Goal: Task Accomplishment & Management: Complete application form

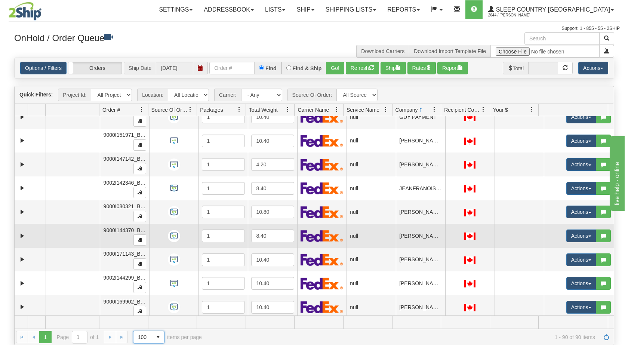
scroll to position [942, 0]
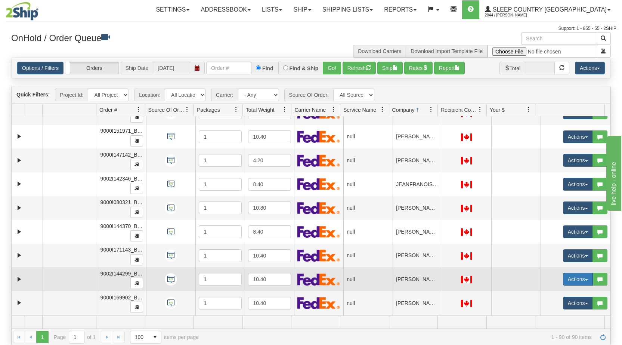
click at [580, 276] on button "Actions" at bounding box center [578, 279] width 30 height 13
click at [540, 292] on span "Open" at bounding box center [545, 293] width 18 height 6
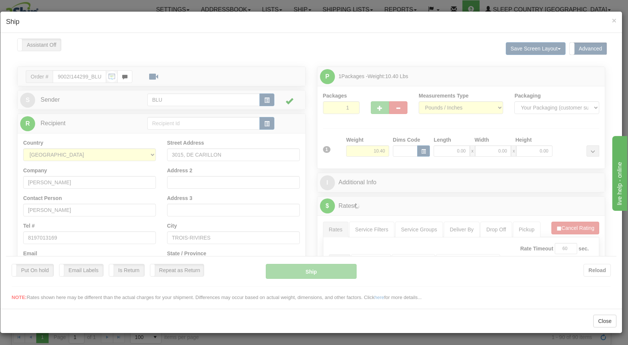
scroll to position [0, 0]
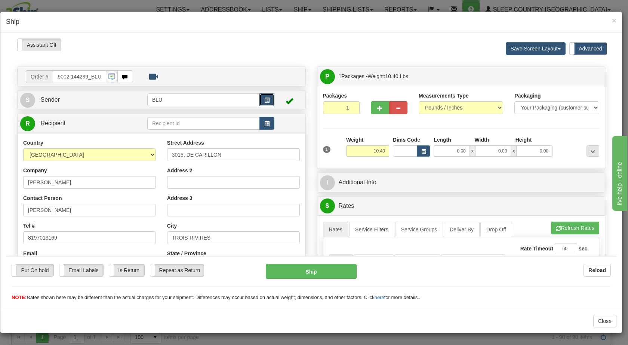
click at [264, 103] on button "button" at bounding box center [266, 99] width 15 height 13
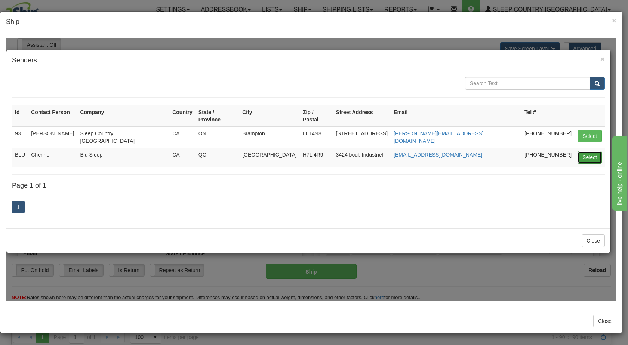
click at [586, 152] on button "Select" at bounding box center [589, 157] width 24 height 13
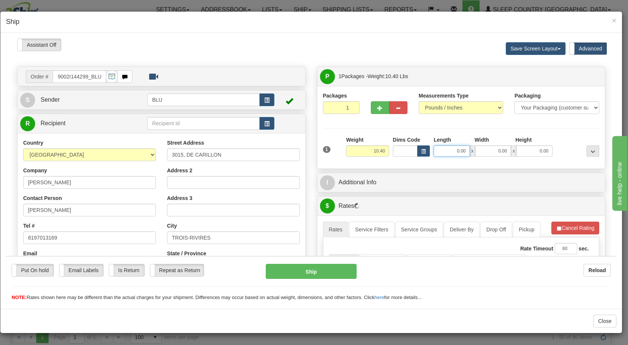
click at [450, 149] on input "0.00" at bounding box center [452, 150] width 36 height 11
type input "16.00"
click at [494, 152] on input "0.00" at bounding box center [493, 150] width 36 height 11
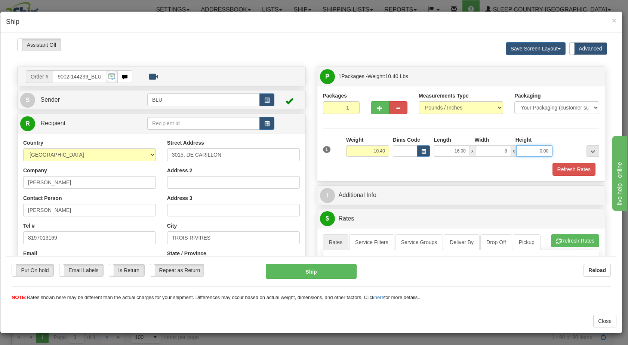
type input "8.00"
click at [536, 148] on input "0.00" at bounding box center [534, 150] width 36 height 11
type input "16.00"
click at [573, 145] on div at bounding box center [577, 146] width 47 height 21
click at [561, 170] on button "Refresh Rates" at bounding box center [573, 169] width 43 height 13
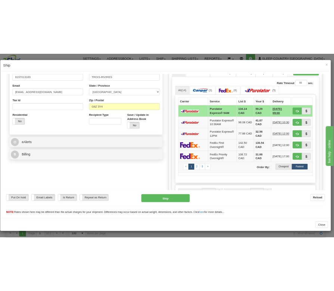
scroll to position [197, 0]
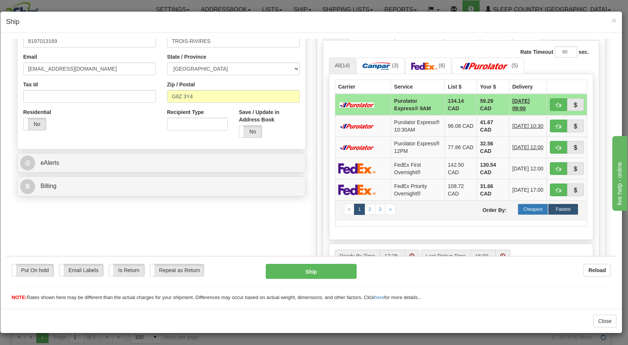
click at [528, 215] on label "Cheapest" at bounding box center [533, 208] width 30 height 11
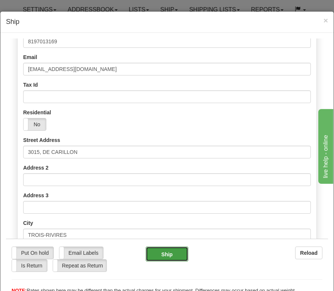
click at [161, 258] on button "Ship" at bounding box center [167, 253] width 43 height 15
type input "1"
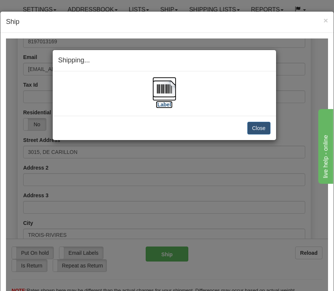
click at [155, 87] on img at bounding box center [164, 89] width 24 height 24
click at [256, 127] on button "Close" at bounding box center [258, 127] width 23 height 13
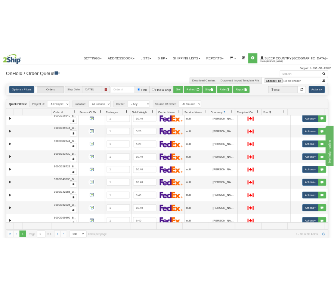
scroll to position [540, 0]
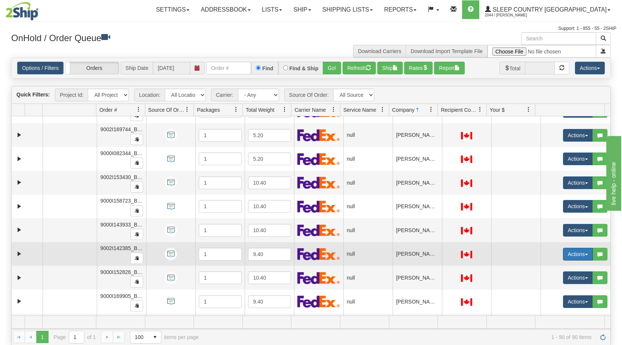
click at [580, 256] on button "Actions" at bounding box center [578, 254] width 30 height 13
click at [540, 270] on span "Open" at bounding box center [545, 268] width 18 height 6
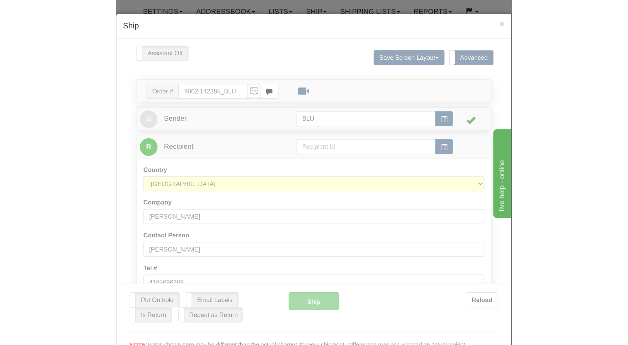
scroll to position [0, 0]
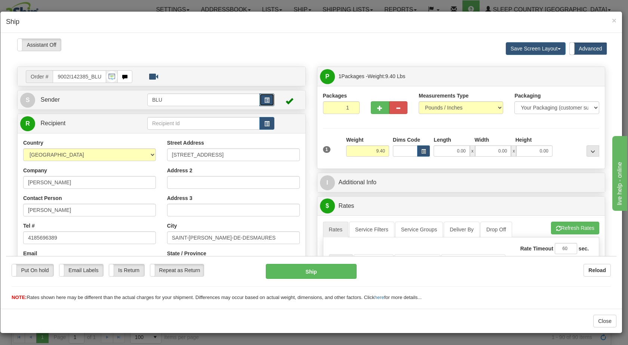
click at [264, 100] on span "button" at bounding box center [266, 100] width 5 height 5
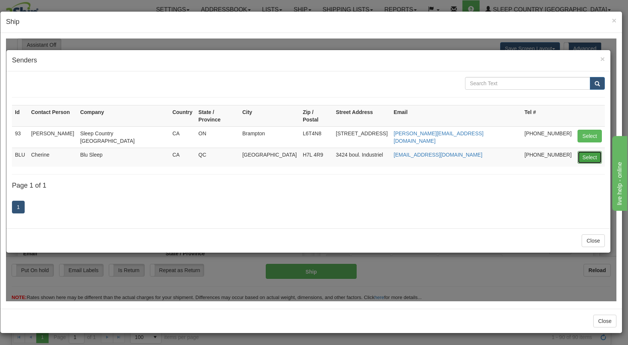
click at [588, 151] on button "Select" at bounding box center [589, 157] width 24 height 13
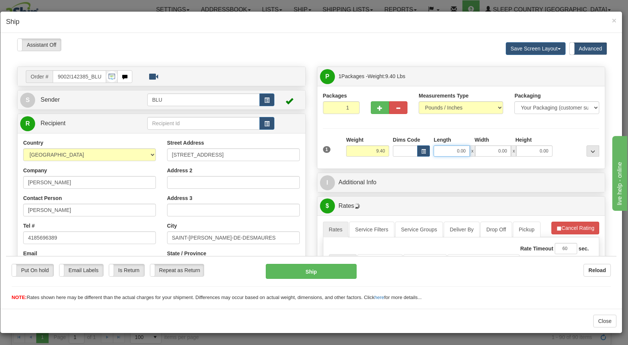
click at [445, 151] on input "0.00" at bounding box center [452, 150] width 36 height 11
type input "16.00"
click at [491, 152] on input "0.00" at bounding box center [493, 150] width 36 height 11
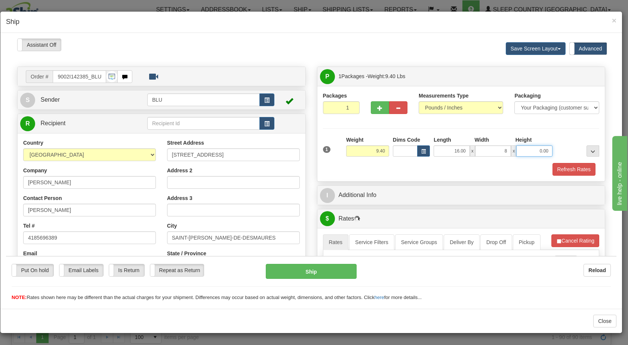
type input "8.00"
click at [532, 151] on input "0.00" at bounding box center [534, 150] width 36 height 11
click at [568, 144] on div at bounding box center [577, 146] width 47 height 21
type input "16.00"
click at [562, 170] on button "Refresh Rates" at bounding box center [573, 169] width 43 height 13
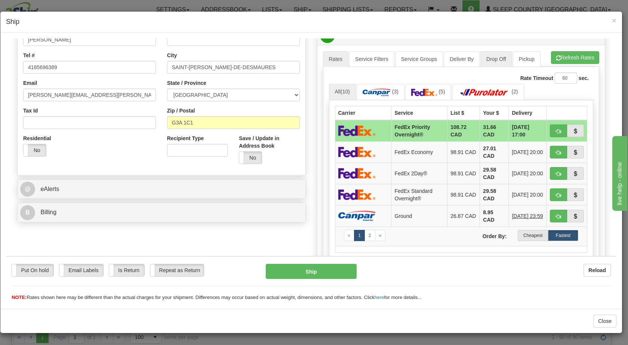
scroll to position [172, 0]
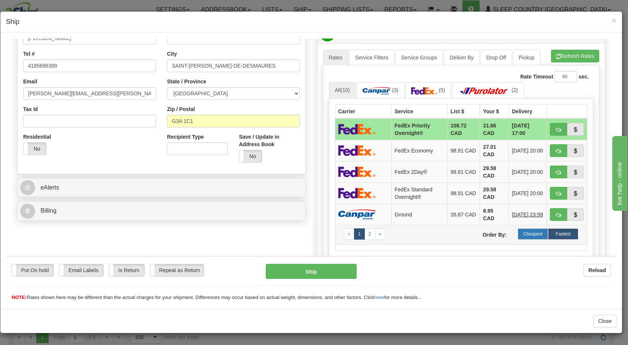
click at [521, 234] on label "Cheapest" at bounding box center [533, 233] width 30 height 11
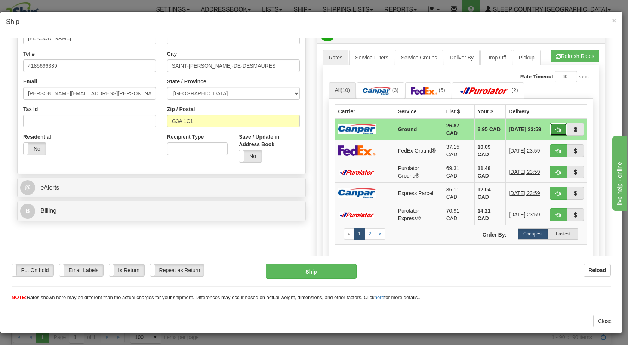
click at [556, 128] on span "button" at bounding box center [558, 129] width 5 height 5
type input "1"
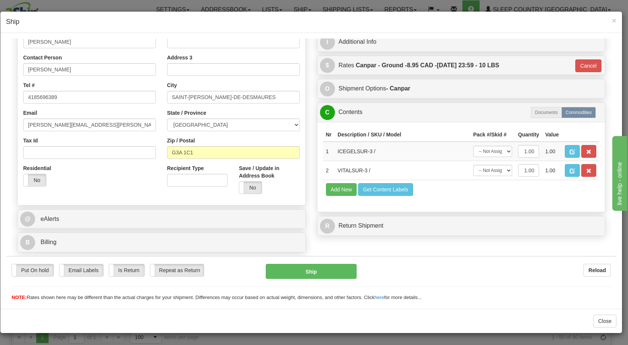
scroll to position [141, 0]
click at [334, 265] on button "Ship" at bounding box center [311, 270] width 90 height 15
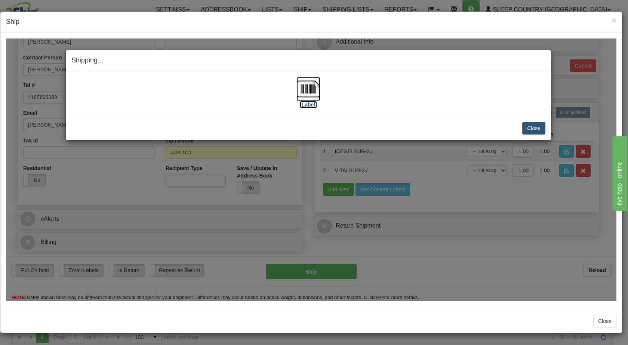
click at [306, 93] on img at bounding box center [308, 89] width 24 height 24
click at [536, 128] on button "Close" at bounding box center [533, 127] width 23 height 13
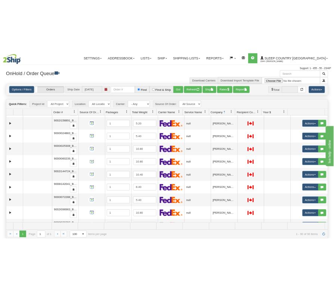
scroll to position [1495, 0]
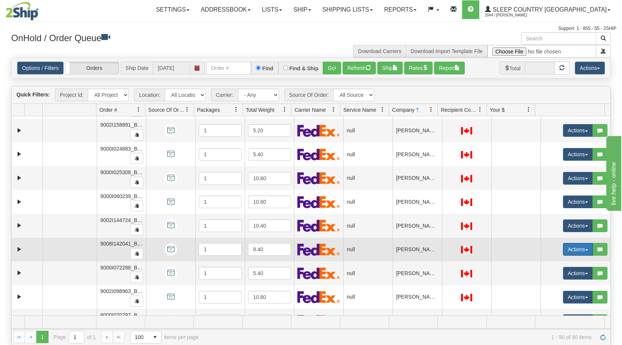
click at [585, 249] on span "button" at bounding box center [586, 249] width 3 height 1
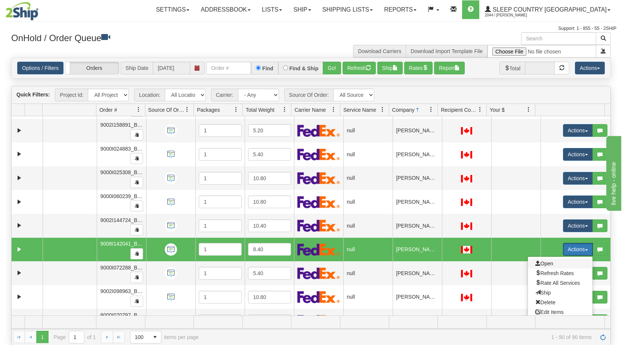
click at [545, 265] on span "Open" at bounding box center [545, 264] width 18 height 6
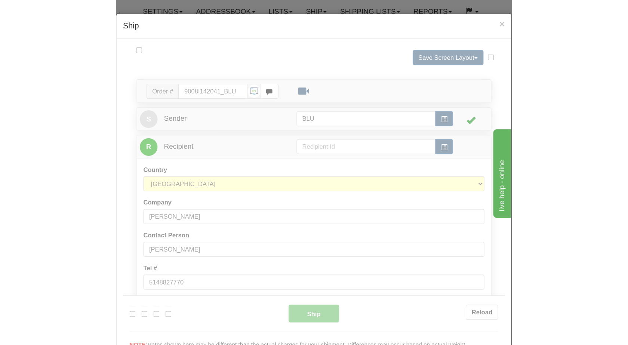
scroll to position [0, 0]
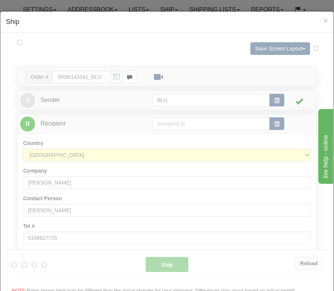
type input "18:08"
type input "16:00"
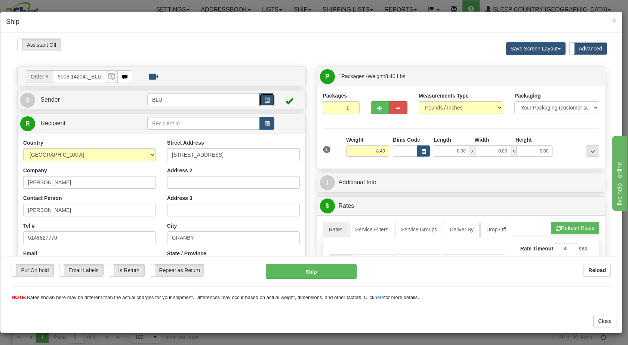
click at [264, 98] on span "button" at bounding box center [266, 100] width 5 height 5
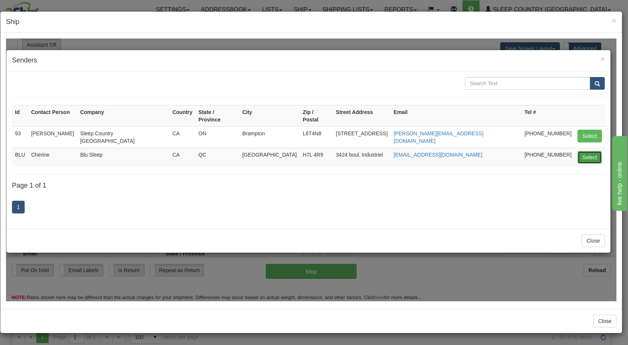
click at [588, 151] on button "Select" at bounding box center [589, 157] width 24 height 13
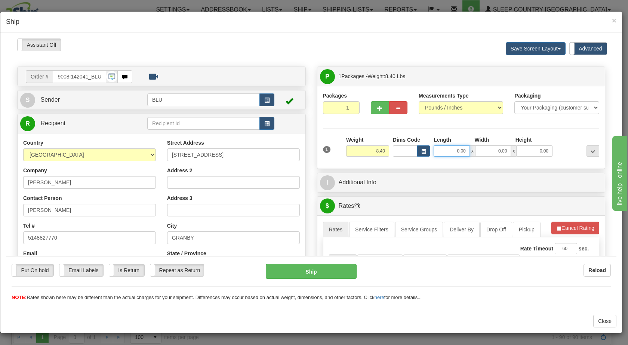
click at [446, 148] on input "0.00" at bounding box center [452, 150] width 36 height 11
click at [492, 151] on input "0.00" at bounding box center [493, 150] width 36 height 11
type input "16.00"
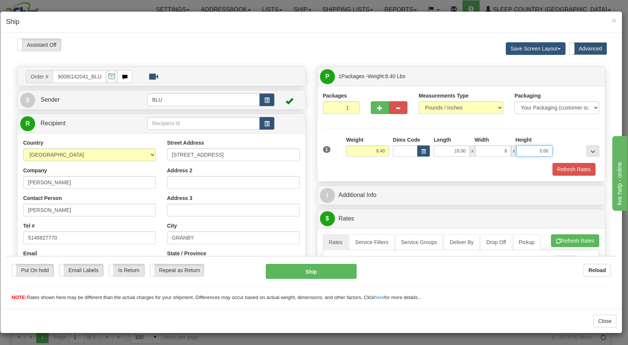
type input "8.00"
click at [537, 148] on input "0.00" at bounding box center [534, 150] width 36 height 11
click at [558, 144] on div at bounding box center [577, 146] width 47 height 21
type input "16.00"
click at [557, 167] on button "Refresh Rates" at bounding box center [573, 169] width 43 height 13
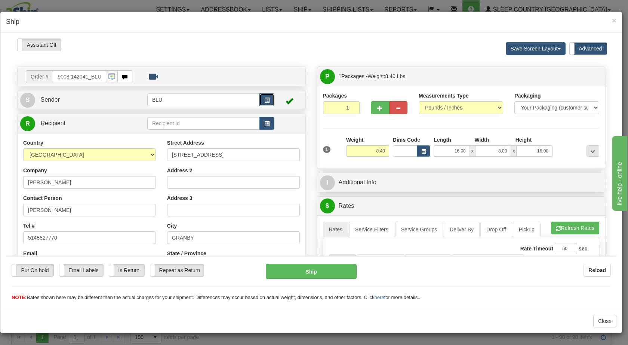
click at [265, 105] on button "button" at bounding box center [266, 99] width 15 height 13
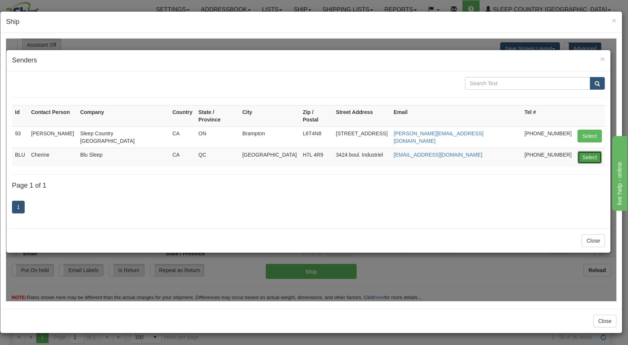
click at [593, 151] on button "Select" at bounding box center [589, 157] width 24 height 13
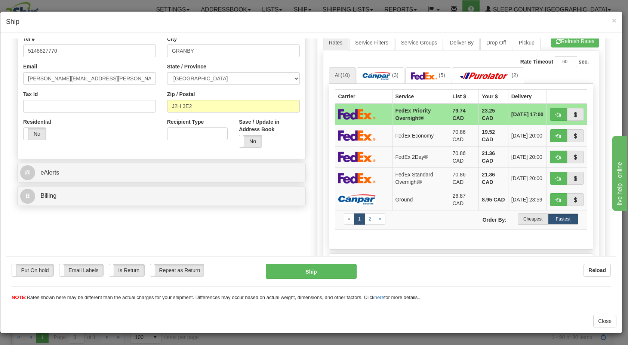
scroll to position [188, 0]
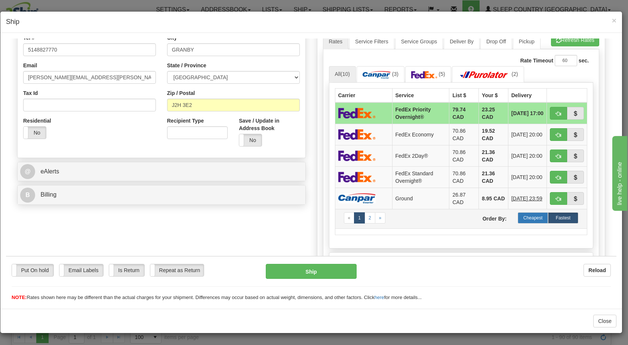
click at [528, 219] on label "Cheapest" at bounding box center [533, 217] width 30 height 11
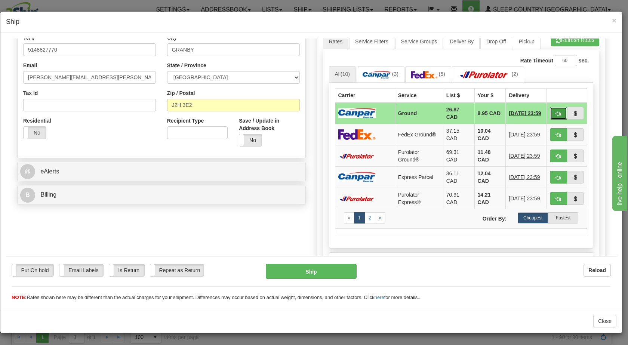
click at [556, 112] on span "button" at bounding box center [558, 113] width 5 height 5
type input "1"
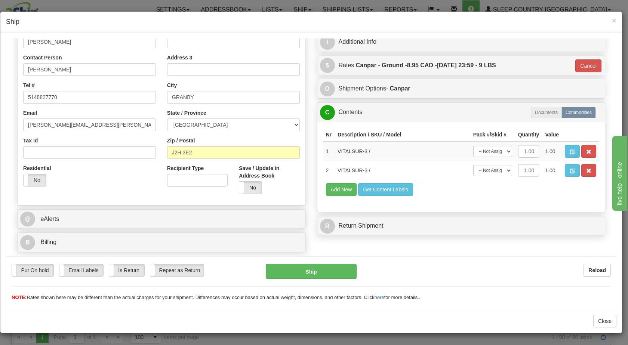
scroll to position [141, 0]
click at [329, 269] on button "Ship" at bounding box center [311, 270] width 90 height 15
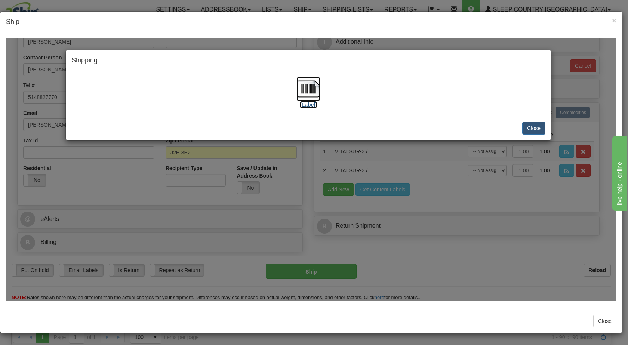
click at [303, 87] on img at bounding box center [308, 89] width 24 height 24
click at [536, 129] on button "Close" at bounding box center [533, 127] width 23 height 13
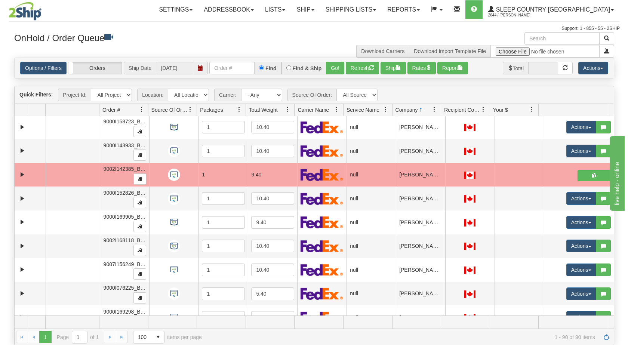
scroll to position [610, 0]
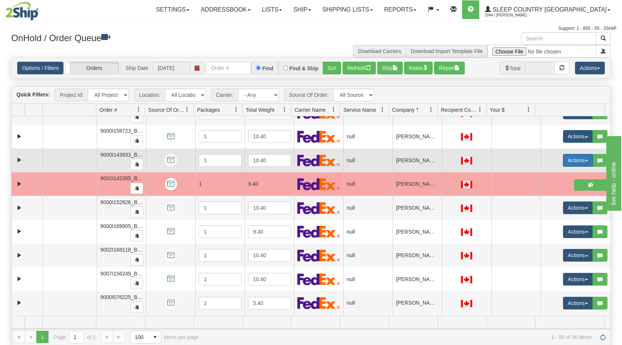
click at [585, 161] on span "button" at bounding box center [586, 160] width 3 height 1
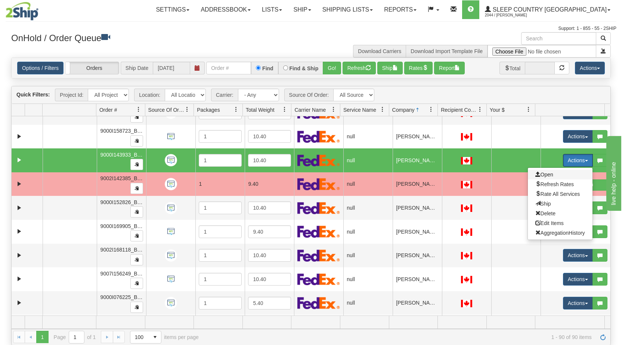
click at [548, 176] on span "Open" at bounding box center [545, 175] width 18 height 6
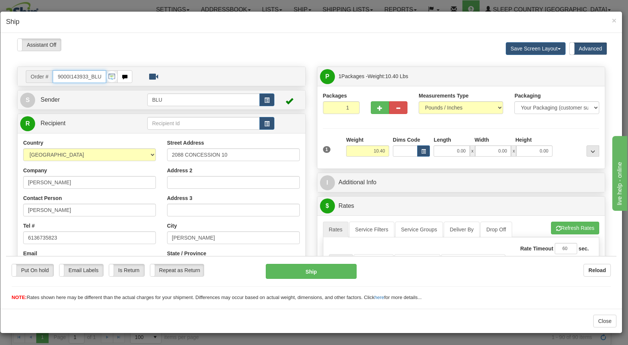
scroll to position [0, 0]
click at [262, 95] on button "button" at bounding box center [266, 99] width 15 height 13
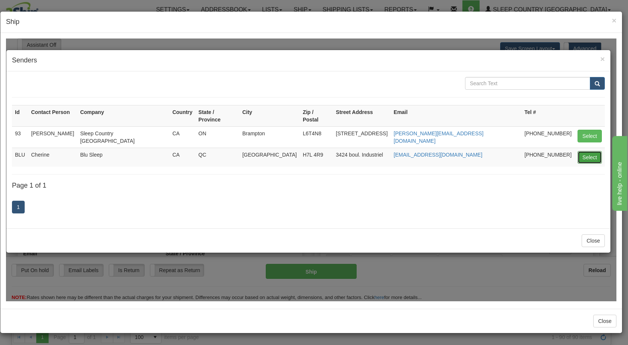
click at [581, 151] on button "Select" at bounding box center [589, 157] width 24 height 13
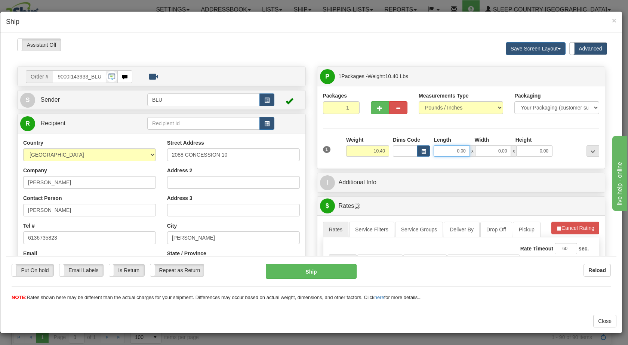
click at [450, 154] on input "0.00" at bounding box center [452, 150] width 36 height 11
type input "16.00"
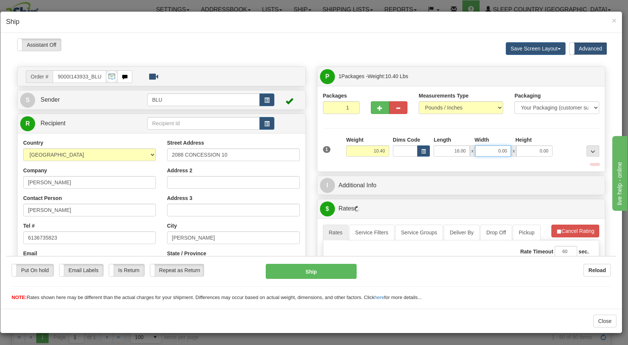
click at [494, 151] on input "0.00" at bounding box center [493, 150] width 36 height 11
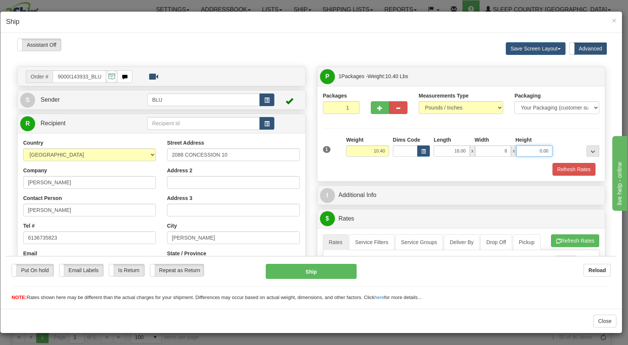
click at [535, 150] on input "0.00" at bounding box center [534, 150] width 36 height 11
type input "8.00"
type input "16.00"
click at [558, 148] on div at bounding box center [577, 146] width 47 height 21
click at [558, 169] on button "Refresh Rates" at bounding box center [573, 169] width 43 height 13
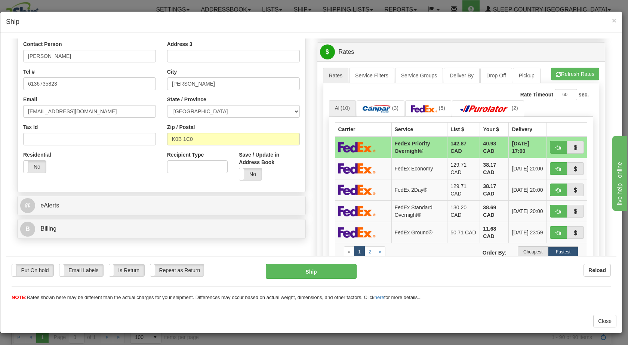
scroll to position [164, 0]
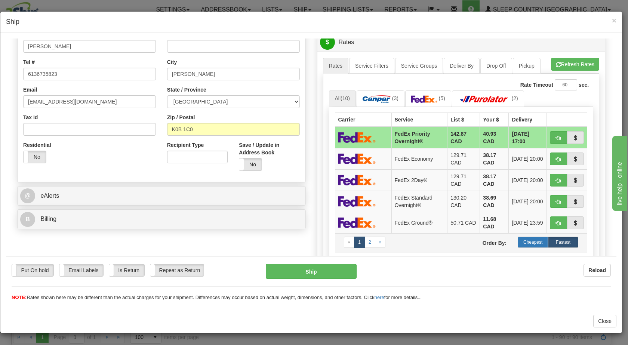
click at [529, 244] on label "Cheapest" at bounding box center [533, 241] width 30 height 11
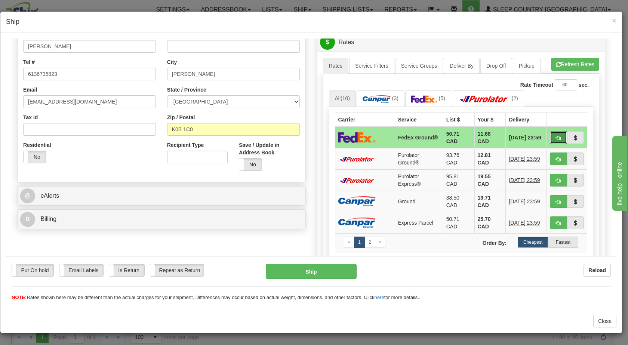
click at [556, 136] on span "button" at bounding box center [558, 137] width 5 height 5
type input "92"
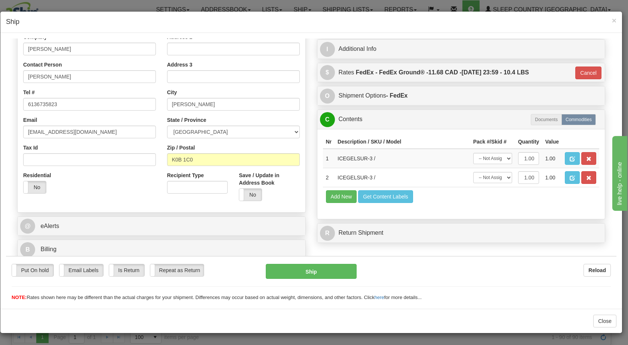
scroll to position [133, 0]
click at [335, 271] on button "Ship" at bounding box center [311, 270] width 90 height 15
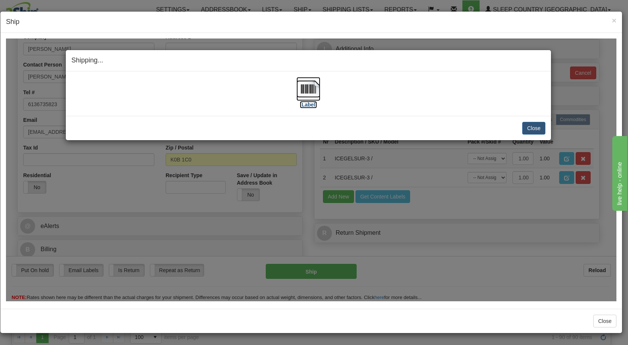
click at [307, 94] on img at bounding box center [308, 89] width 24 height 24
click at [537, 125] on button "Close" at bounding box center [533, 127] width 23 height 13
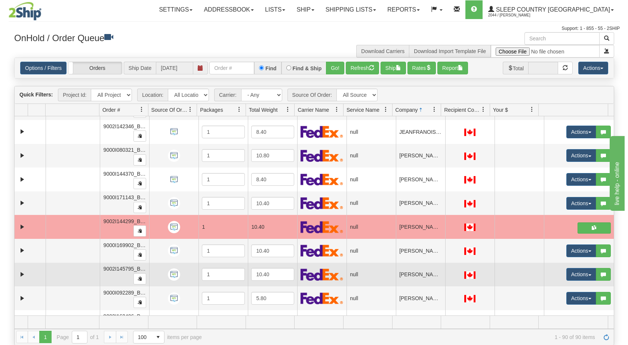
scroll to position [993, 0]
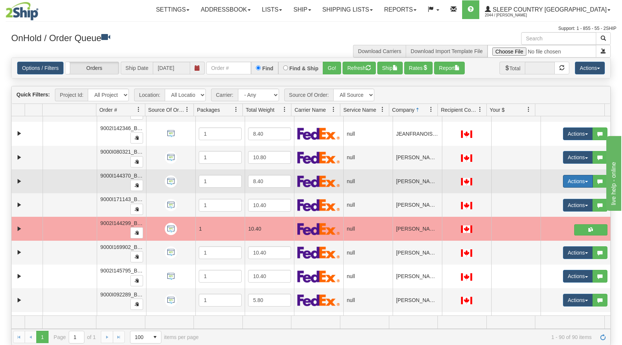
click at [581, 184] on button "Actions" at bounding box center [578, 181] width 30 height 13
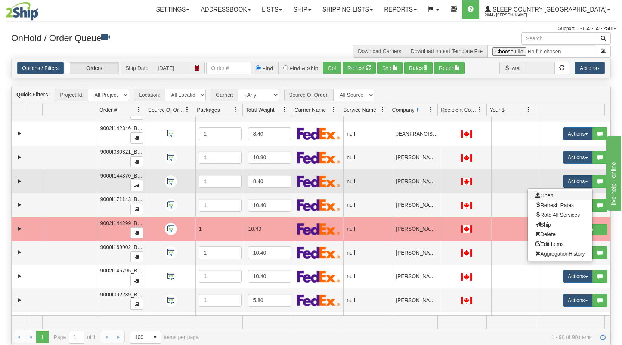
click at [553, 196] on link "Open" at bounding box center [560, 196] width 65 height 10
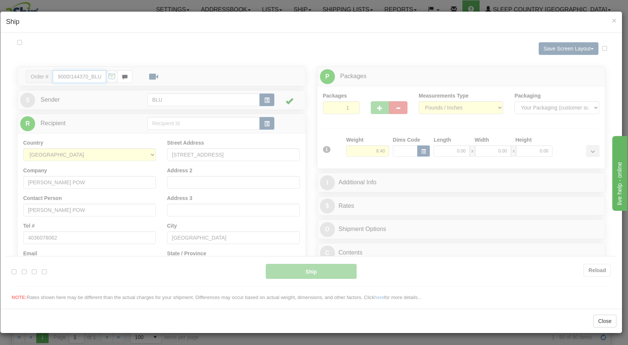
type input "18:26"
type input "16:00"
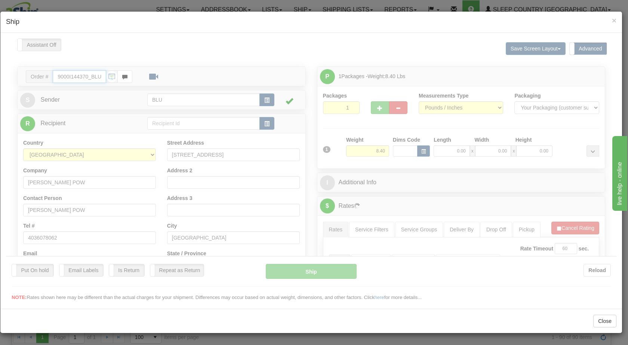
scroll to position [0, 0]
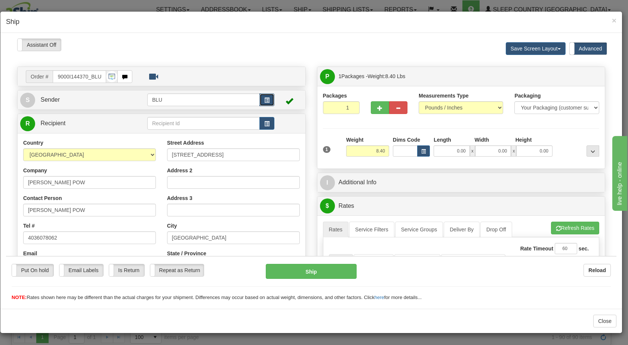
click at [267, 101] on button "button" at bounding box center [266, 99] width 15 height 13
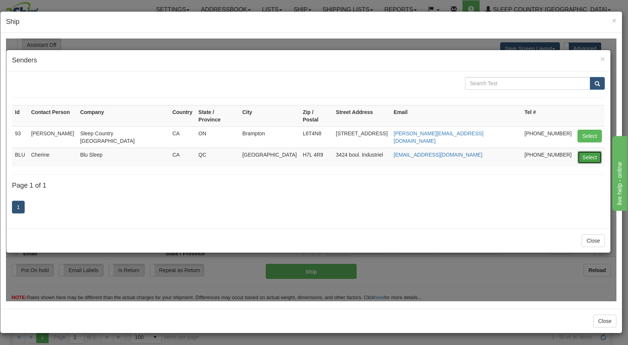
click at [584, 151] on button "Select" at bounding box center [589, 157] width 24 height 13
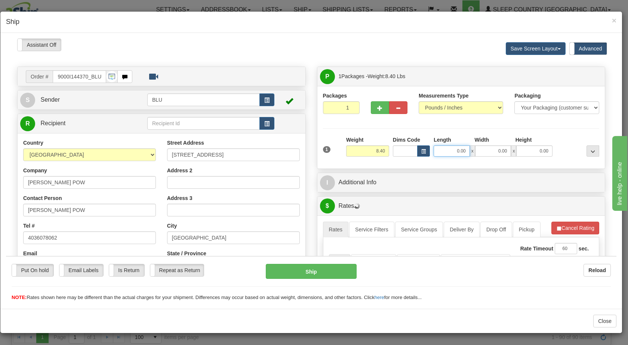
click at [451, 149] on input "0.00" at bounding box center [452, 150] width 36 height 11
type input "16.00"
click at [494, 148] on input "0.00" at bounding box center [493, 150] width 36 height 11
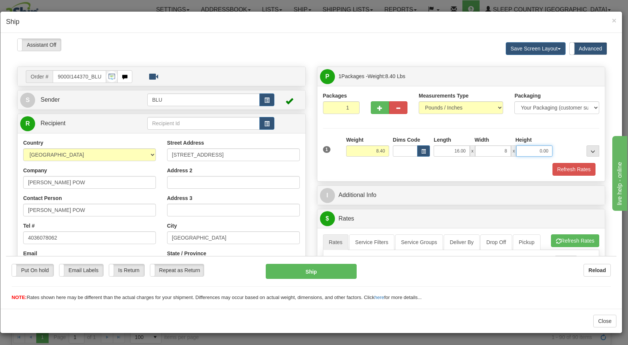
type input "8.00"
click at [532, 151] on input "0.00" at bounding box center [534, 150] width 36 height 11
click at [561, 149] on div at bounding box center [577, 146] width 47 height 21
type input "16.00"
click at [562, 169] on button "Refresh Rates" at bounding box center [573, 169] width 43 height 13
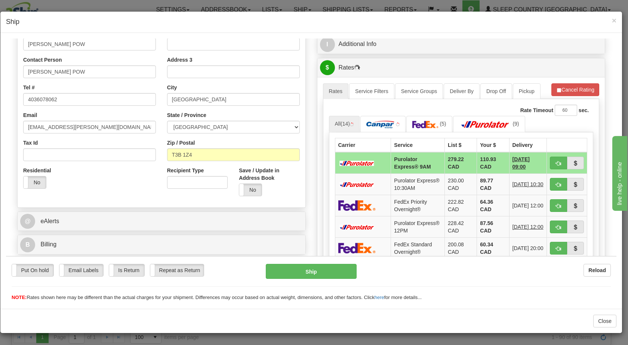
scroll to position [182, 0]
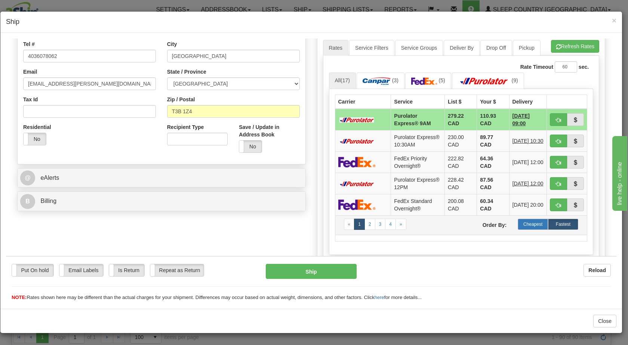
click at [521, 229] on label "Cheapest" at bounding box center [533, 223] width 30 height 11
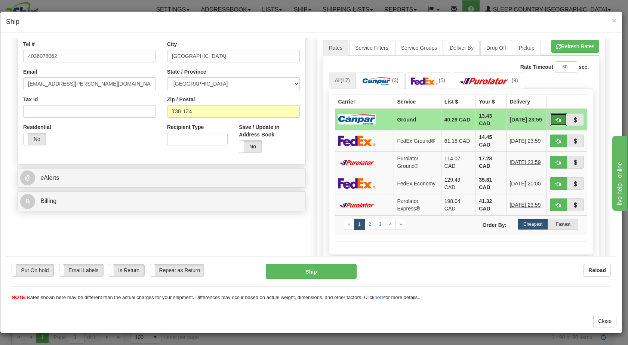
click at [550, 118] on button "button" at bounding box center [558, 119] width 17 height 13
type input "1"
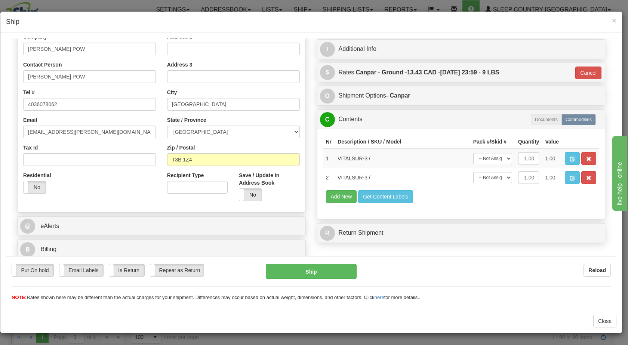
scroll to position [133, 0]
click at [327, 266] on button "Ship" at bounding box center [311, 270] width 90 height 15
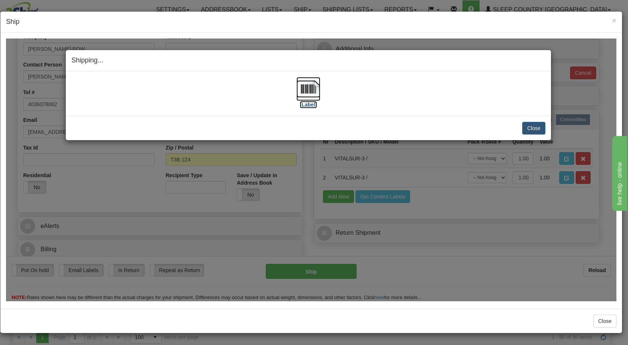
click at [303, 89] on img at bounding box center [308, 89] width 24 height 24
click at [528, 127] on button "Close" at bounding box center [533, 127] width 23 height 13
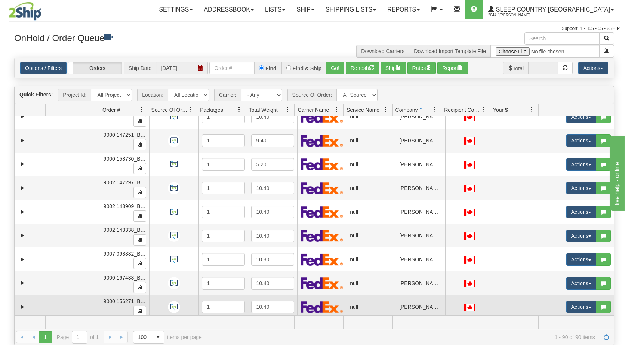
scroll to position [201, 0]
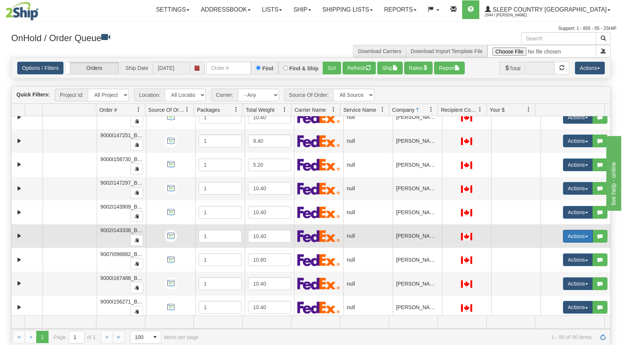
click at [585, 236] on span "button" at bounding box center [586, 236] width 3 height 1
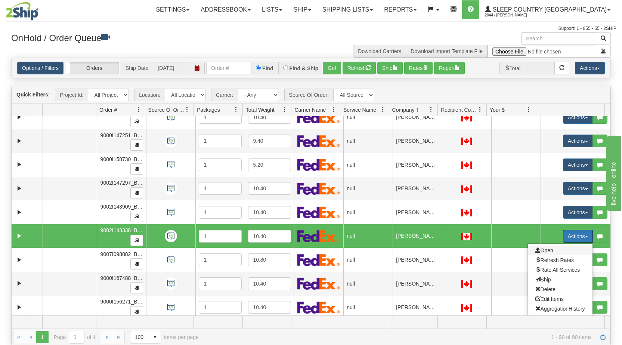
click at [544, 252] on span "Open" at bounding box center [545, 250] width 18 height 6
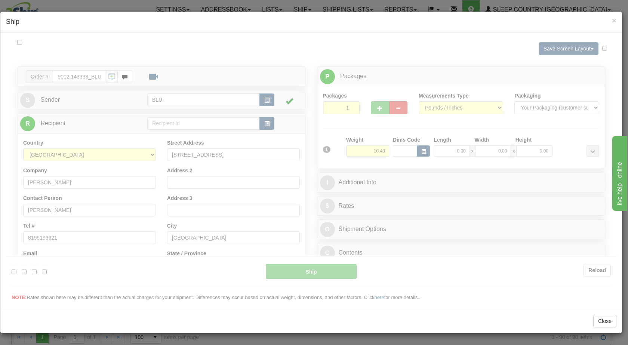
scroll to position [0, 0]
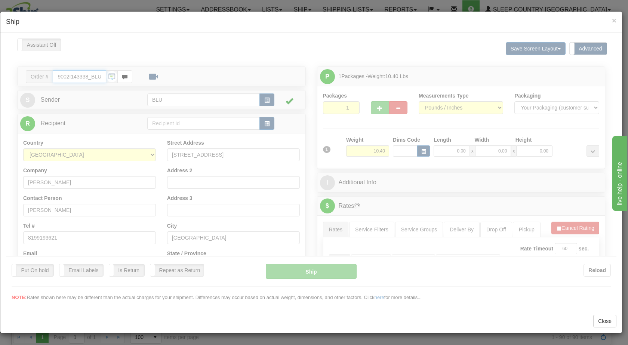
type input "18:29"
type input "16:00"
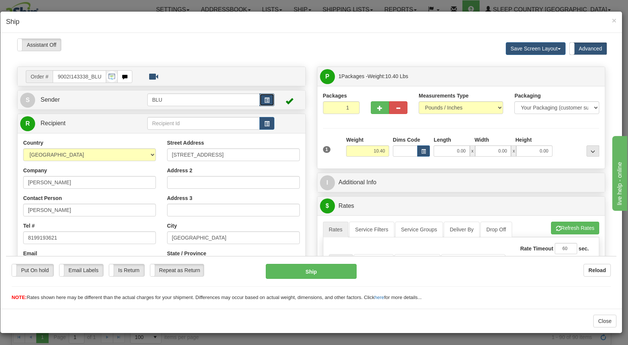
click at [264, 101] on span "button" at bounding box center [266, 100] width 5 height 5
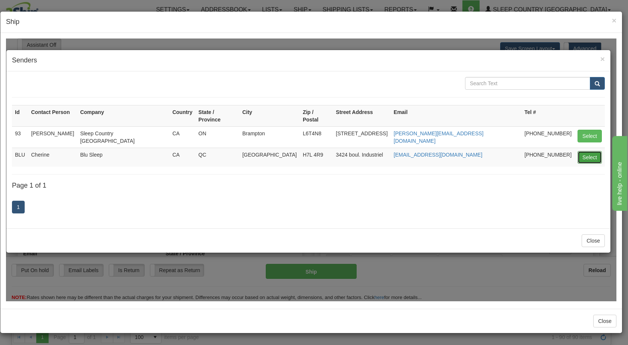
click at [586, 151] on button "Select" at bounding box center [589, 157] width 24 height 13
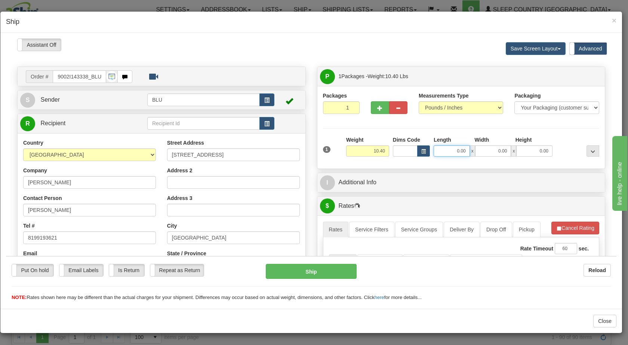
click at [451, 151] on input "0.00" at bounding box center [452, 150] width 36 height 11
type input "0.00"
click at [448, 147] on input "0.00" at bounding box center [452, 150] width 36 height 11
type input "16.00"
click at [494, 154] on input "0.00" at bounding box center [493, 150] width 36 height 11
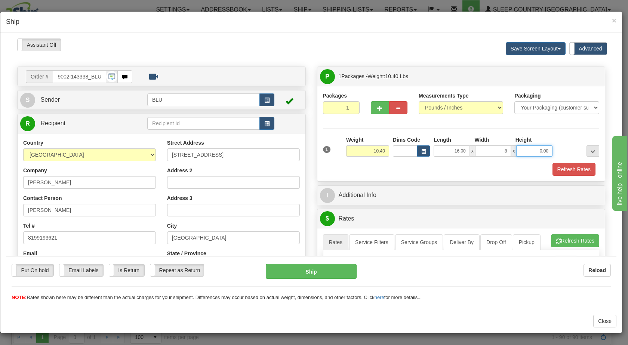
type input "8.00"
click at [534, 148] on input "0.00" at bounding box center [534, 150] width 36 height 11
click at [563, 150] on div at bounding box center [577, 146] width 47 height 21
type input "16.00"
click at [558, 167] on button "Refresh Rates" at bounding box center [573, 169] width 43 height 13
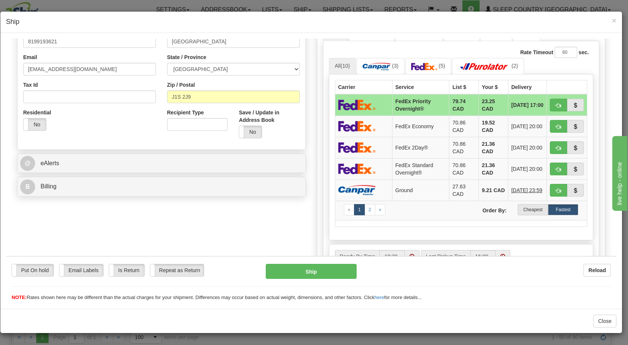
scroll to position [199, 0]
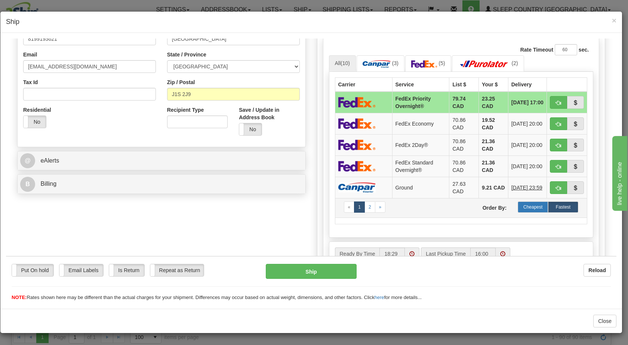
click at [524, 207] on label "Cheapest" at bounding box center [533, 206] width 30 height 11
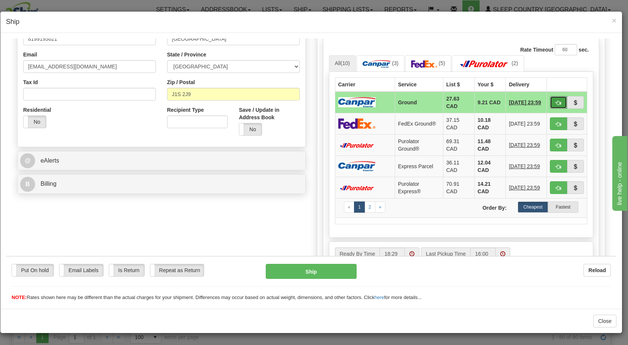
click at [556, 101] on span "button" at bounding box center [558, 102] width 5 height 5
type input "1"
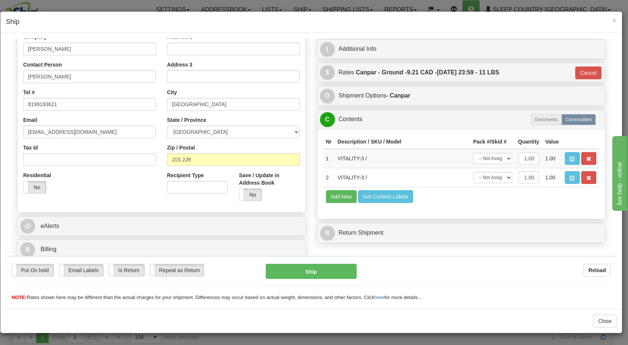
scroll to position [133, 0]
click at [288, 266] on button "Ship" at bounding box center [311, 270] width 90 height 15
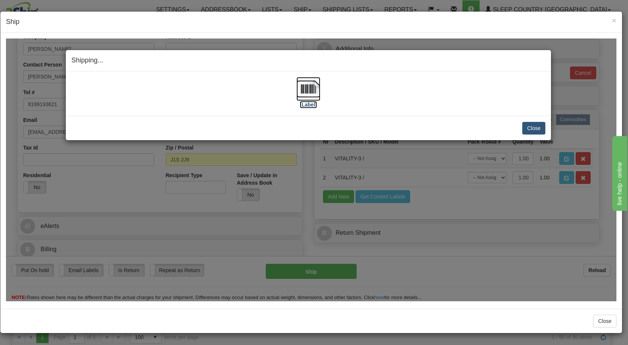
click at [302, 81] on img at bounding box center [308, 89] width 24 height 24
click at [533, 131] on button "Close" at bounding box center [533, 127] width 23 height 13
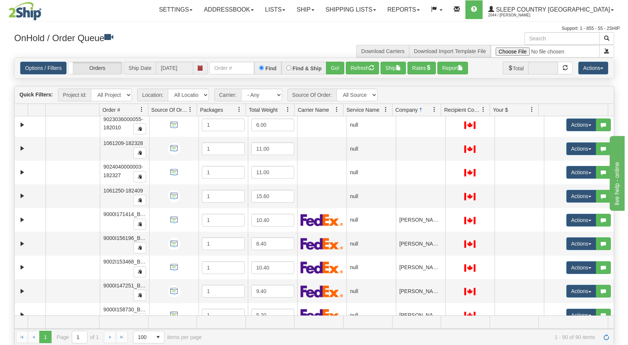
scroll to position [0, 0]
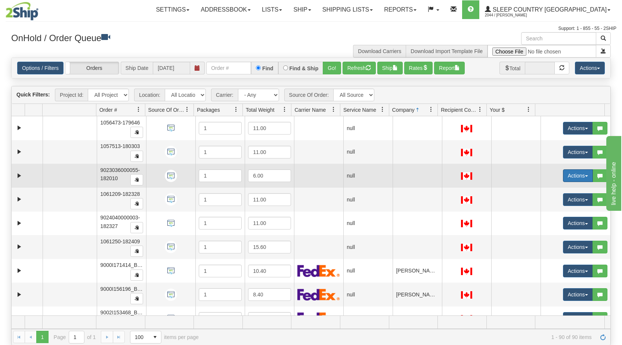
click at [580, 178] on button "Actions" at bounding box center [578, 175] width 30 height 13
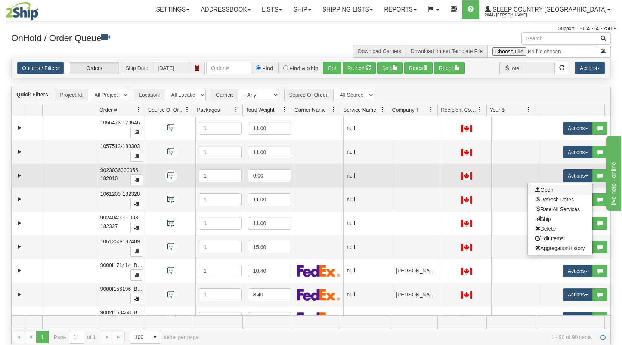
click at [552, 191] on link "Open" at bounding box center [560, 190] width 65 height 10
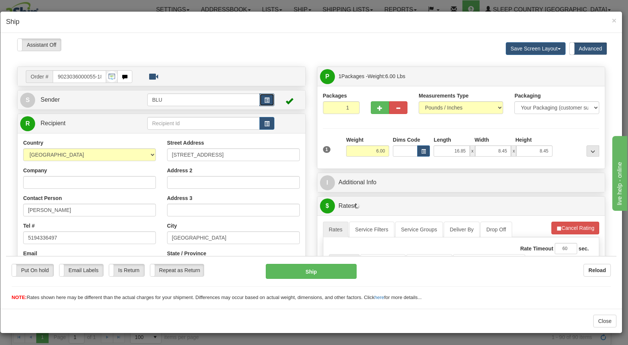
click at [264, 99] on span "button" at bounding box center [266, 100] width 5 height 5
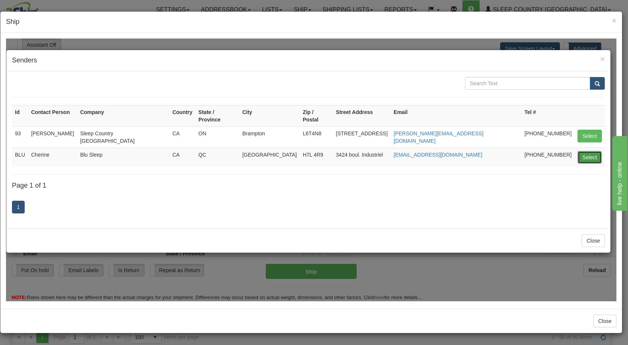
click at [589, 151] on button "Select" at bounding box center [589, 157] width 24 height 13
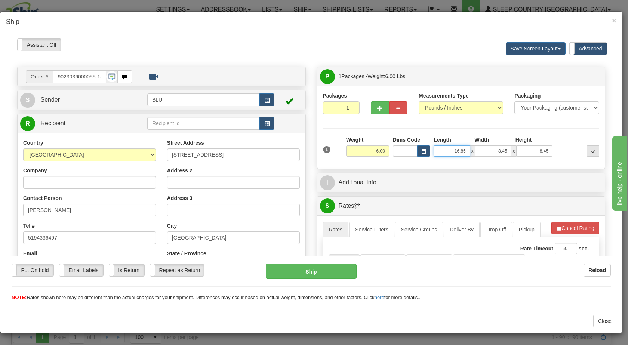
drag, startPoint x: 450, startPoint y: 151, endPoint x: 472, endPoint y: 151, distance: 21.3
click at [472, 151] on div "16.85 x 8.45 x 8.45" at bounding box center [493, 150] width 119 height 11
type input "8.00"
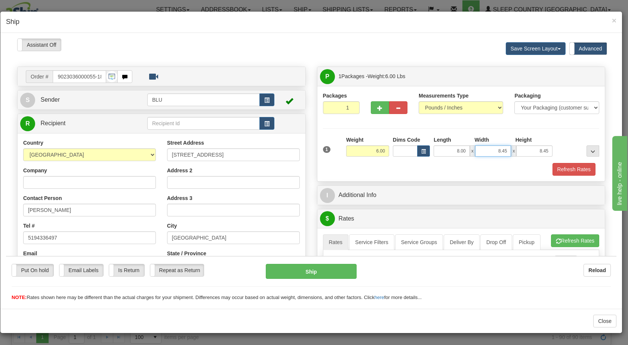
drag, startPoint x: 492, startPoint y: 147, endPoint x: 513, endPoint y: 150, distance: 21.1
click at [513, 150] on div "8.00 x 8.45 x 8.45" at bounding box center [493, 150] width 119 height 11
type input "8.00"
drag, startPoint x: 527, startPoint y: 151, endPoint x: 559, endPoint y: 150, distance: 31.8
click at [560, 150] on div "1 Weight 6.00 Dims Code 8.00" at bounding box center [461, 149] width 280 height 27
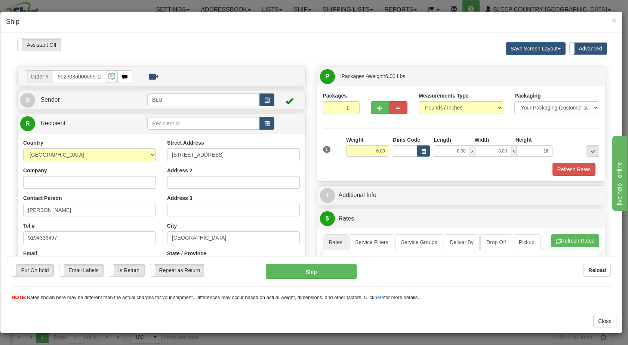
click at [579, 154] on div at bounding box center [577, 146] width 47 height 21
type input "16.00"
click at [567, 166] on button "Refresh Rates" at bounding box center [573, 169] width 43 height 13
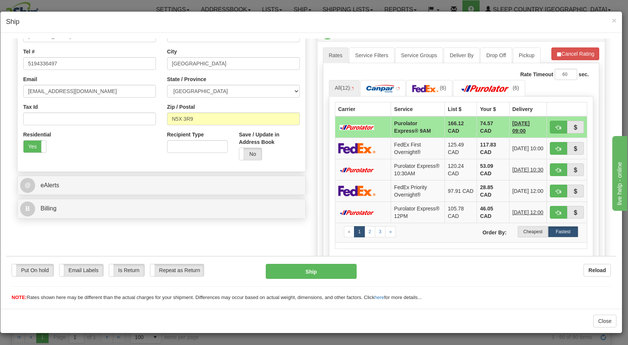
scroll to position [192, 0]
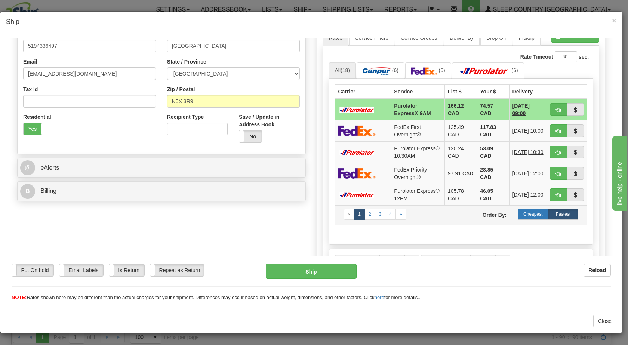
click at [531, 219] on label "Cheapest" at bounding box center [533, 213] width 30 height 11
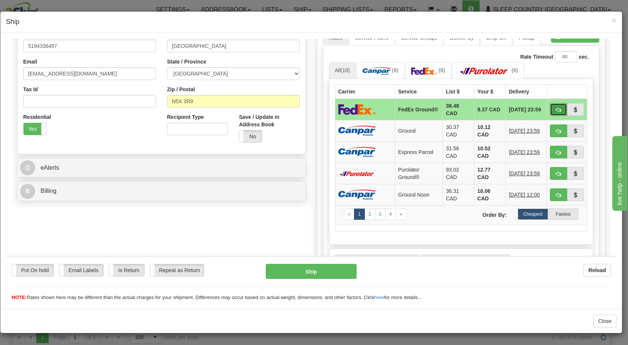
click at [556, 111] on span "button" at bounding box center [558, 109] width 5 height 5
type input "92"
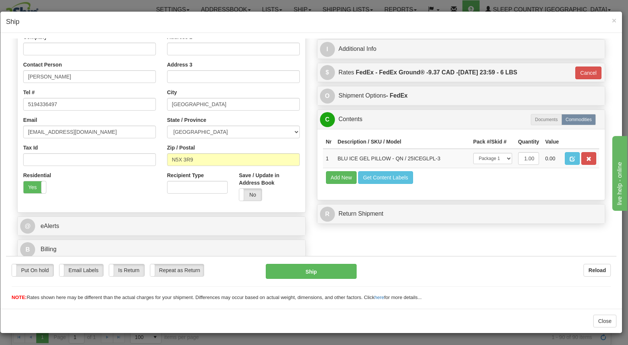
scroll to position [133, 0]
click at [300, 271] on button "Ship" at bounding box center [311, 270] width 90 height 15
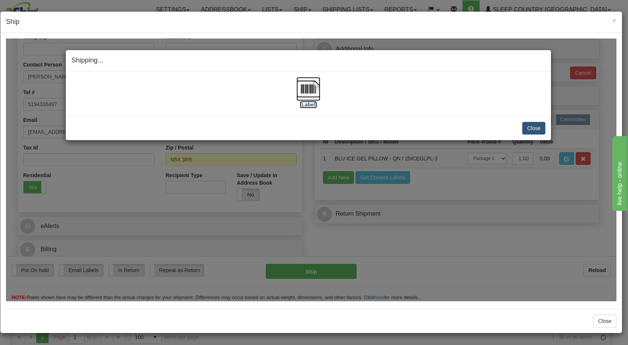
click at [307, 86] on img at bounding box center [308, 89] width 24 height 24
click at [536, 125] on button "Close" at bounding box center [533, 127] width 23 height 13
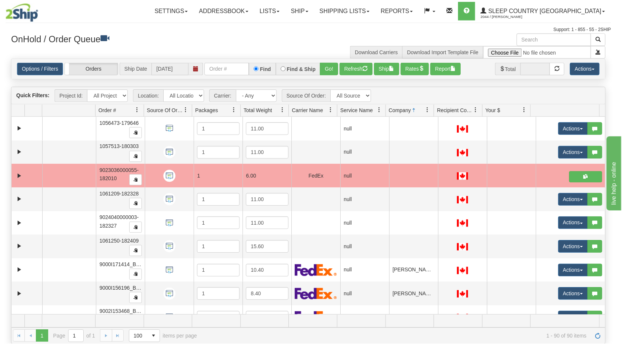
scroll to position [0, 0]
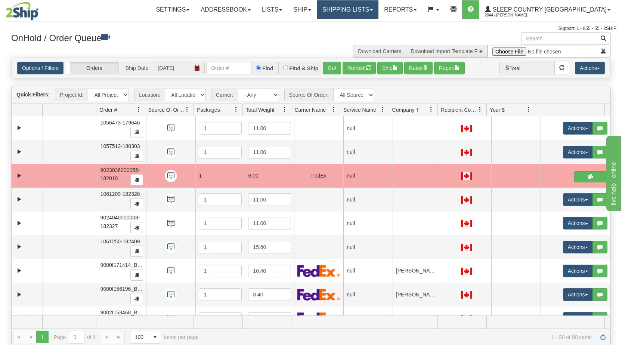
click at [379, 7] on link "Shipping lists" at bounding box center [348, 9] width 62 height 19
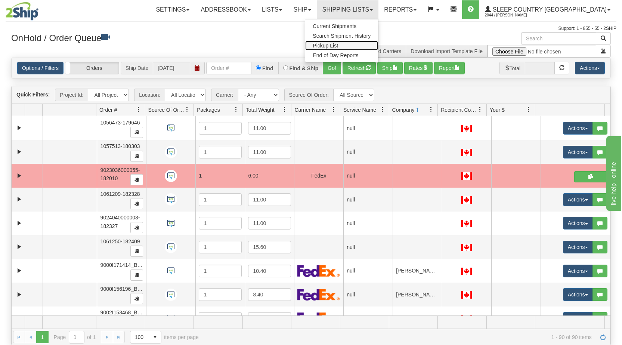
click at [338, 47] on span "Pickup List" at bounding box center [325, 46] width 25 height 6
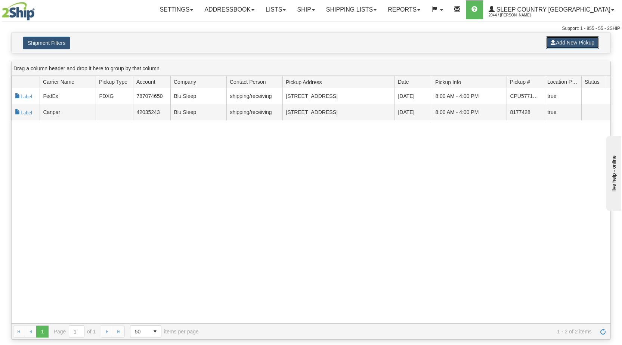
click at [567, 41] on button "Add New Pickup" at bounding box center [572, 42] width 53 height 13
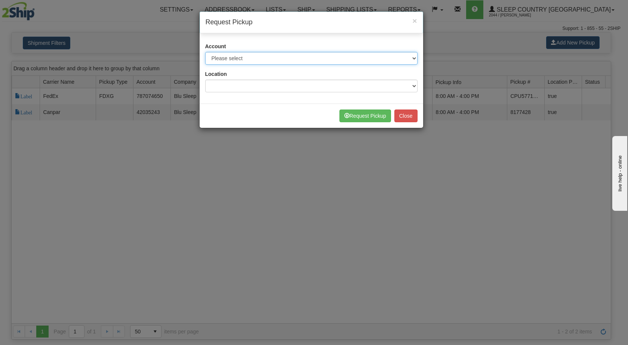
click at [325, 54] on select "Please select Canpar - 42035243 (Canpar 42035243) FedEx - 787074650 (Fedex BLU)…" at bounding box center [311, 58] width 212 height 13
select select "2"
click at [205, 52] on select "Please select Canpar - 42035243 (Canpar 42035243) FedEx - 787074650 (Fedex BLU)…" at bounding box center [311, 58] width 212 height 13
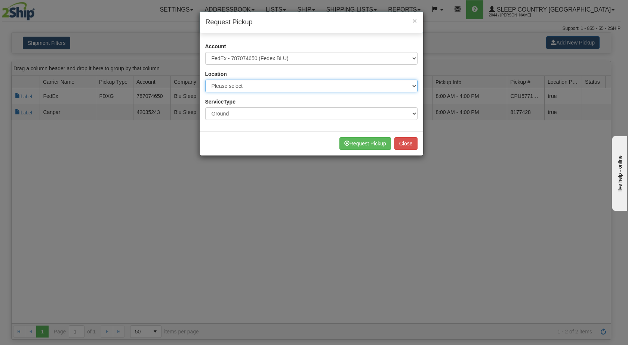
click at [289, 88] on select "Please select BLU" at bounding box center [311, 86] width 212 height 13
select select "6710"
click at [205, 80] on select "Please select BLU" at bounding box center [311, 86] width 212 height 13
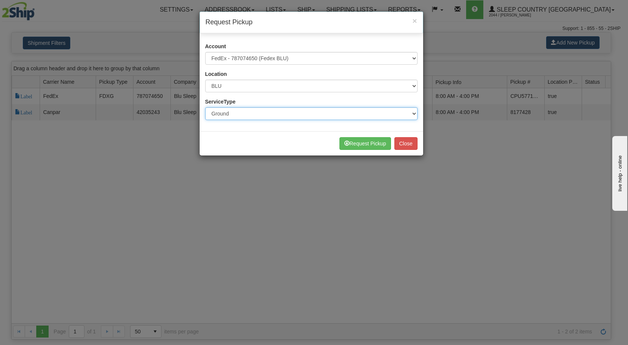
click at [261, 114] on select "Ground Express" at bounding box center [311, 113] width 212 height 13
click at [205, 107] on select "Ground Express" at bounding box center [311, 113] width 212 height 13
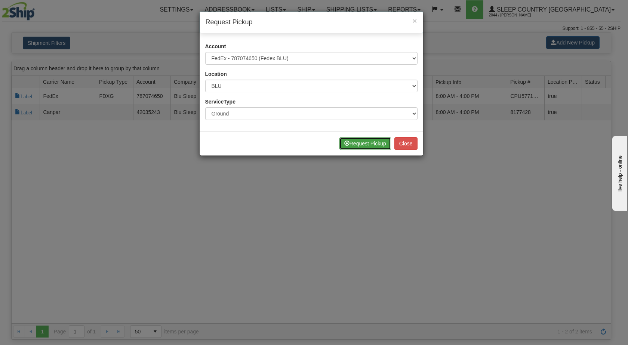
click at [369, 144] on button "Request Pickup" at bounding box center [365, 143] width 52 height 13
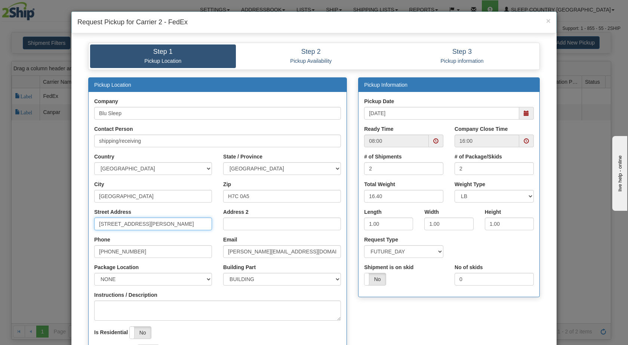
click at [131, 219] on input "[STREET_ADDRESS][PERSON_NAME]" at bounding box center [153, 224] width 118 height 13
click at [136, 228] on input "[STREET_ADDRESS][PERSON_NAME]" at bounding box center [153, 224] width 118 height 13
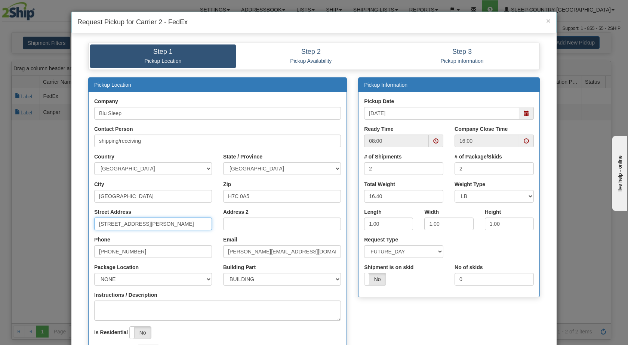
click at [136, 228] on input "[STREET_ADDRESS][PERSON_NAME]" at bounding box center [153, 224] width 118 height 13
click at [136, 228] on input "Street Address" at bounding box center [153, 224] width 118 height 13
type input "3424 BOUL INDUSTRIEL"
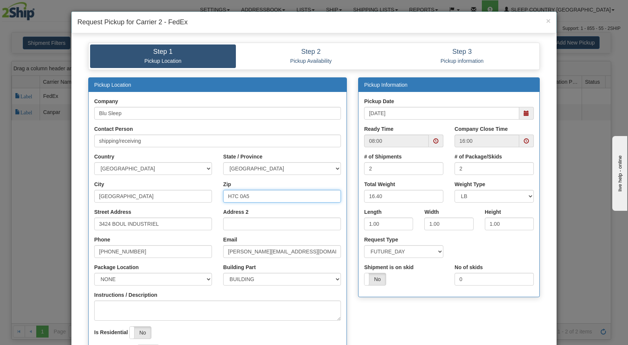
click at [257, 197] on input "H7C 0A5" at bounding box center [282, 196] width 118 height 13
click at [257, 197] on input "Zip" at bounding box center [282, 196] width 118 height 13
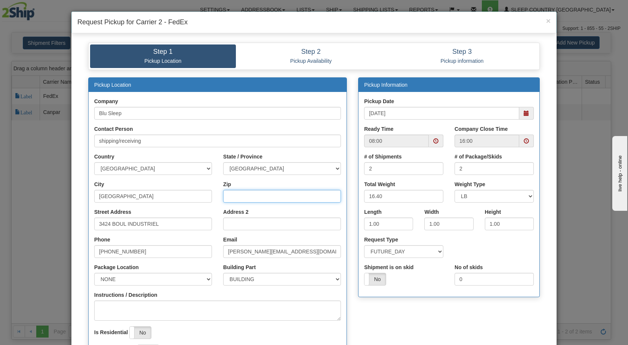
type input "H7L 4R9"
drag, startPoint x: 240, startPoint y: 249, endPoint x: 215, endPoint y: 249, distance: 25.4
click at [218, 249] on div "Email sandro@myblusleep.com" at bounding box center [282, 250] width 129 height 28
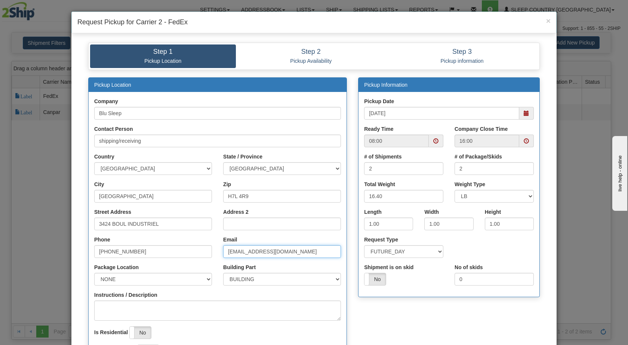
type input "[EMAIL_ADDRESS][DOMAIN_NAME]"
click at [369, 222] on input "1.00" at bounding box center [388, 224] width 49 height 13
click at [370, 225] on input "1.00" at bounding box center [388, 224] width 49 height 13
type input "1.600"
click at [430, 223] on input "1.00" at bounding box center [448, 224] width 49 height 13
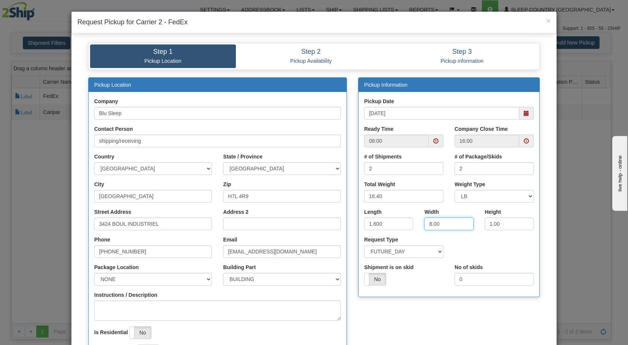
type input "8.00"
click at [489, 221] on input "1.00" at bounding box center [509, 224] width 49 height 13
type input "16.00"
drag, startPoint x: 382, startPoint y: 199, endPoint x: 358, endPoint y: 193, distance: 25.3
click at [358, 193] on div "Total Weight 16.40" at bounding box center [403, 195] width 90 height 28
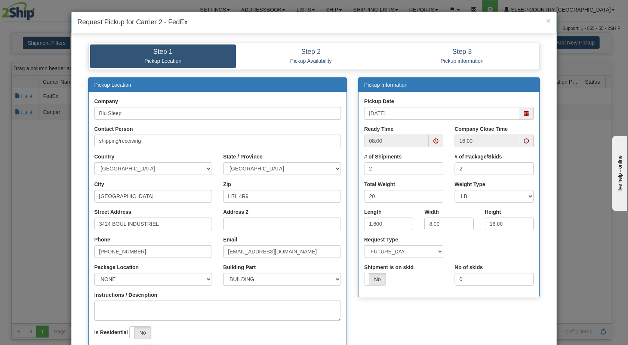
click at [438, 272] on div "Shipment is on skid Yes No" at bounding box center [403, 274] width 79 height 22
drag, startPoint x: 384, startPoint y: 195, endPoint x: 352, endPoint y: 195, distance: 32.1
click at [352, 195] on div "Pickup Information Pickup Date 10/15/2025 Ready Time 08:00 16:00 2 2" at bounding box center [448, 191] width 193 height 228
click at [524, 116] on span at bounding box center [526, 113] width 5 height 5
type input "15"
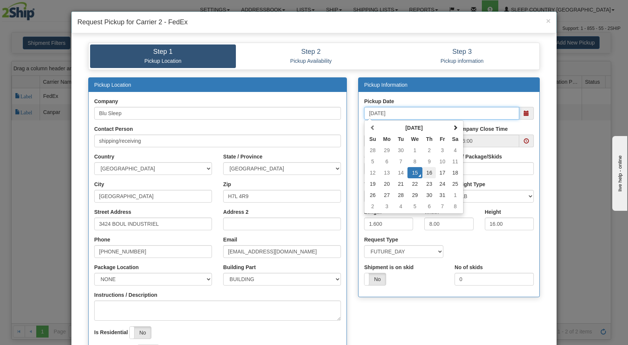
click at [427, 174] on td "16" at bounding box center [428, 172] width 13 height 11
type input "10/16/2025"
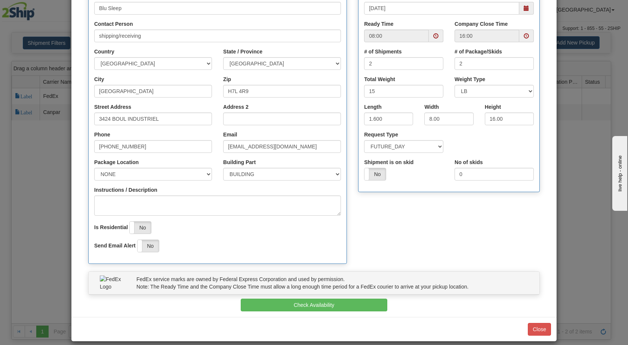
scroll to position [113, 0]
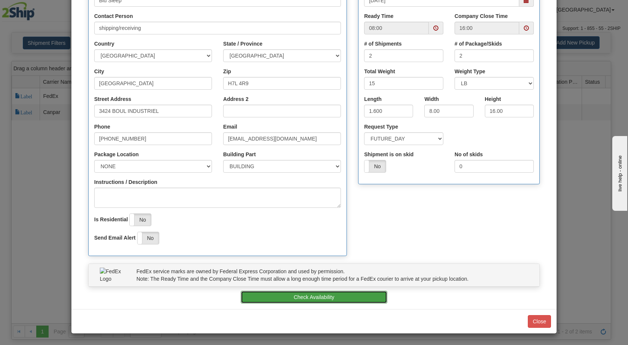
click at [336, 301] on button "Check Availability" at bounding box center [314, 297] width 147 height 13
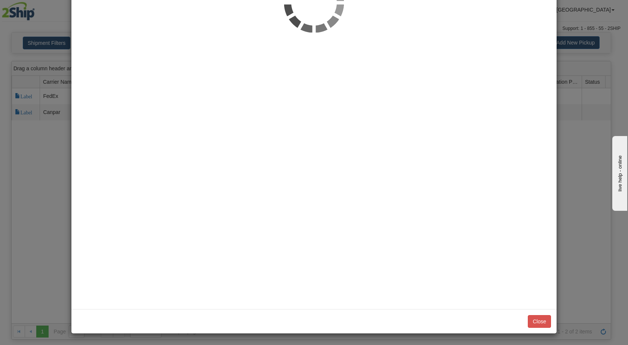
scroll to position [0, 0]
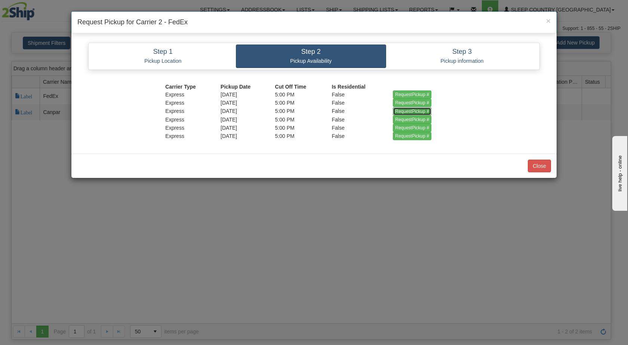
click at [406, 112] on input "RequestPickup #" at bounding box center [412, 111] width 38 height 8
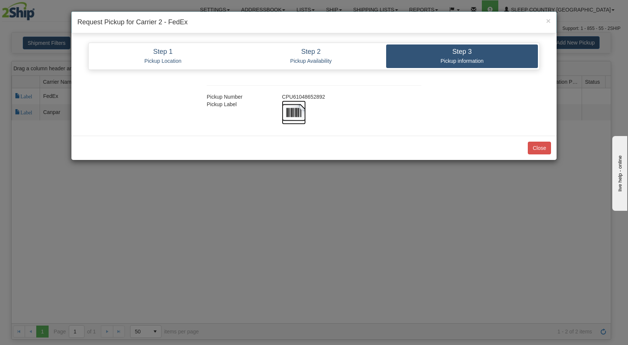
click at [300, 110] on img at bounding box center [294, 113] width 24 height 24
click at [381, 139] on div "Close" at bounding box center [313, 148] width 485 height 24
click at [541, 151] on button "Close" at bounding box center [539, 148] width 23 height 13
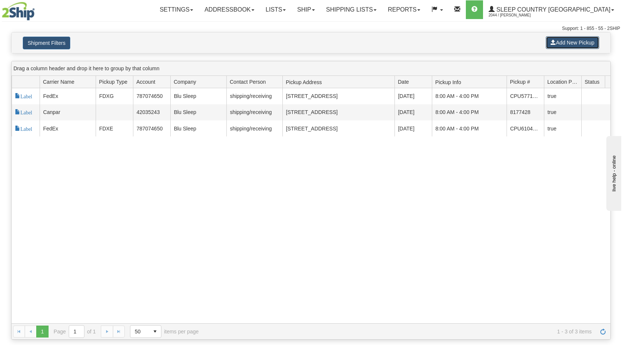
click at [562, 43] on button "Add New Pickup" at bounding box center [572, 42] width 53 height 13
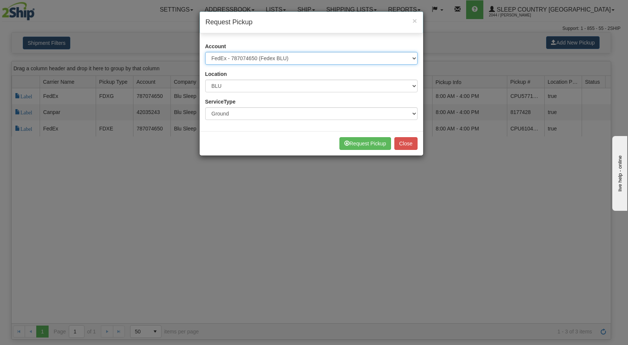
click at [366, 60] on select "Please select Canpar - 42035243 (Canpar 42035243) FedEx - 787074650 (Fedex BLU)…" at bounding box center [311, 58] width 212 height 13
select select "14"
click at [205, 52] on select "Please select Canpar - 42035243 (Canpar 42035243) FedEx - 787074650 (Fedex BLU)…" at bounding box center [311, 58] width 212 height 13
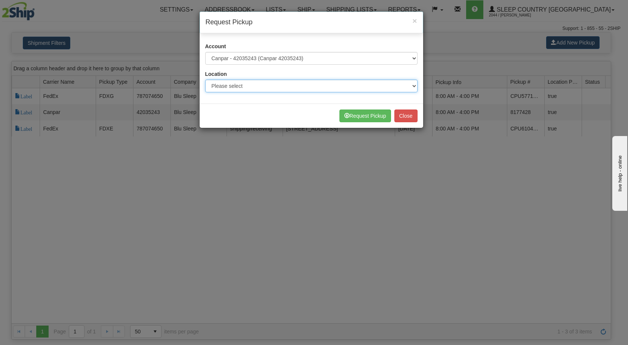
click at [274, 81] on select "Please select Ameriwood DC BECO BLU CATH COMO DORIN DUVET FASUS IMRU JASZ LUINC…" at bounding box center [311, 86] width 212 height 13
select select "6710"
click at [205, 80] on select "Please select Ameriwood DC BECO BLU CATH COMO DORIN DUVET FASUS IMRU JASZ LUINC…" at bounding box center [311, 86] width 212 height 13
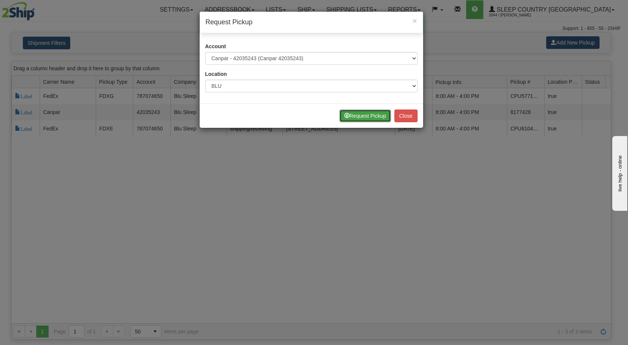
click at [360, 116] on button "Request Pickup" at bounding box center [365, 116] width 52 height 13
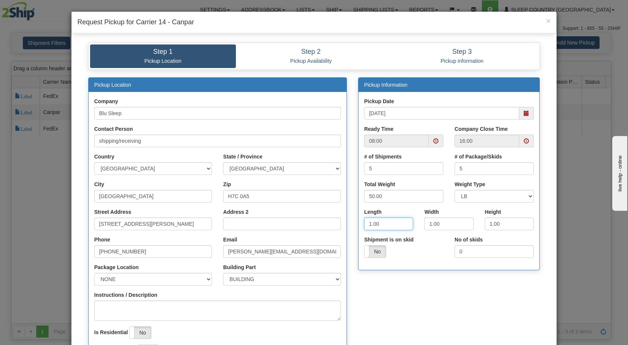
click at [370, 224] on input "1.00" at bounding box center [388, 224] width 49 height 13
type input "16.00"
click at [429, 223] on input "1.00" at bounding box center [448, 224] width 49 height 13
type input "8.00"
click at [490, 224] on input "1.00" at bounding box center [509, 224] width 49 height 13
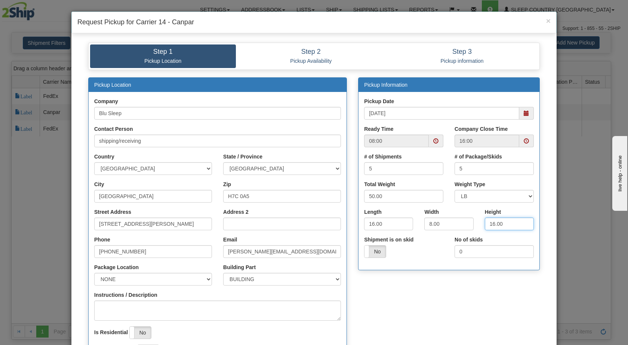
type input "16.00"
click at [138, 249] on input "[PHONE_NUMBER]" at bounding box center [153, 251] width 118 height 13
click at [168, 222] on input "[STREET_ADDRESS][PERSON_NAME]" at bounding box center [153, 224] width 118 height 13
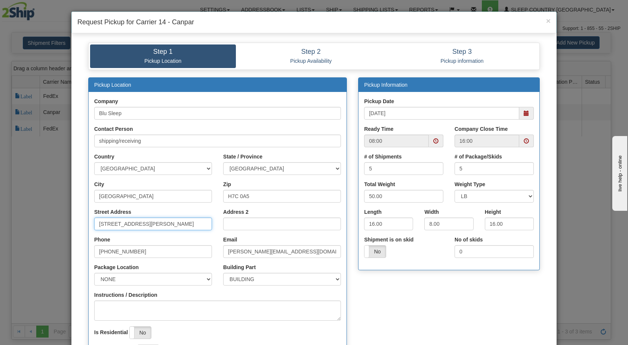
click at [168, 222] on input "[STREET_ADDRESS][PERSON_NAME]" at bounding box center [153, 224] width 118 height 13
click at [168, 222] on input "Street Address" at bounding box center [153, 224] width 118 height 13
type input "3424 BOUL INDUSTRIEL"
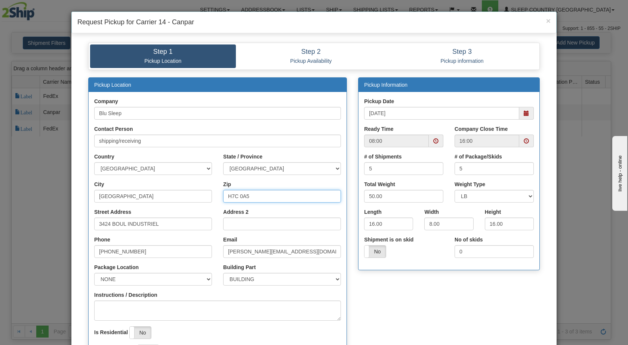
click at [250, 195] on input "H7C 0A5" at bounding box center [282, 196] width 118 height 13
click at [246, 201] on input "Zip" at bounding box center [282, 196] width 118 height 13
type input "H7L 4R9"
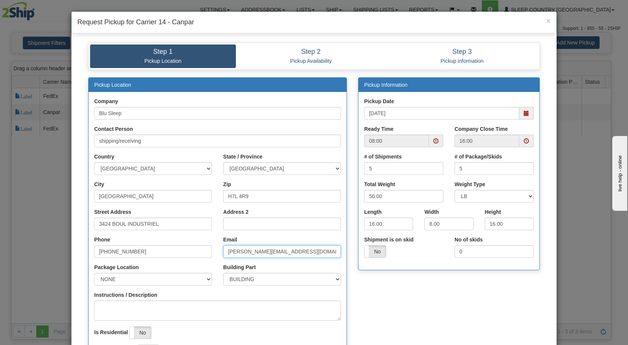
drag, startPoint x: 240, startPoint y: 250, endPoint x: 219, endPoint y: 250, distance: 21.7
click at [219, 250] on div "Email sandro@myblusleep.com" at bounding box center [282, 250] width 129 height 28
click at [525, 114] on span at bounding box center [526, 113] width 5 height 5
type input "[EMAIL_ADDRESS][DOMAIN_NAME]"
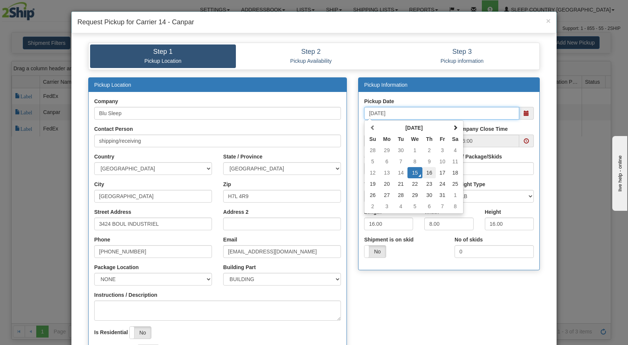
click at [425, 175] on td "16" at bounding box center [428, 172] width 13 height 11
type input "10/16/2025"
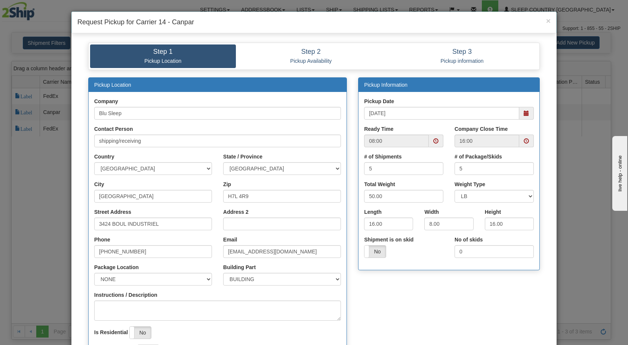
click at [526, 112] on span at bounding box center [526, 113] width 5 height 5
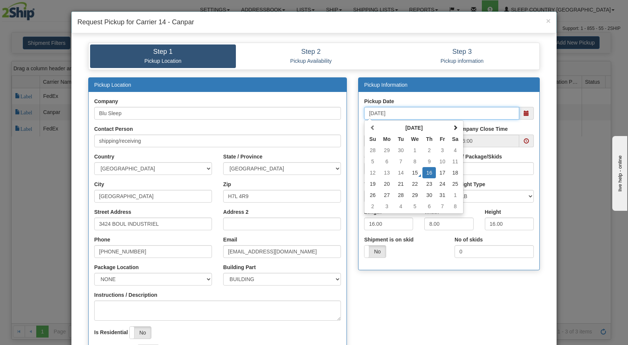
click at [428, 172] on td "16" at bounding box center [428, 172] width 13 height 11
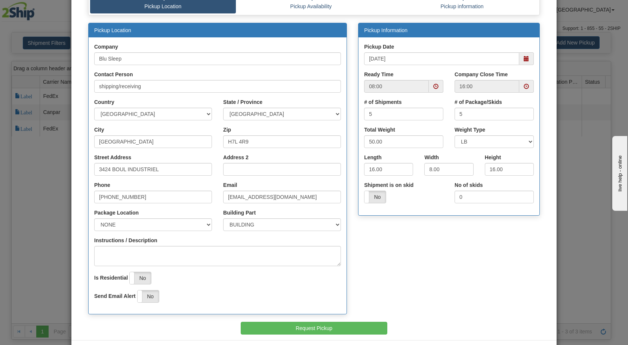
scroll to position [86, 0]
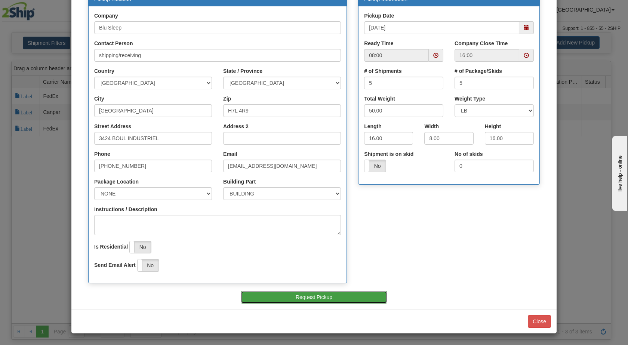
click at [340, 295] on button "Request Pickup" at bounding box center [314, 297] width 147 height 13
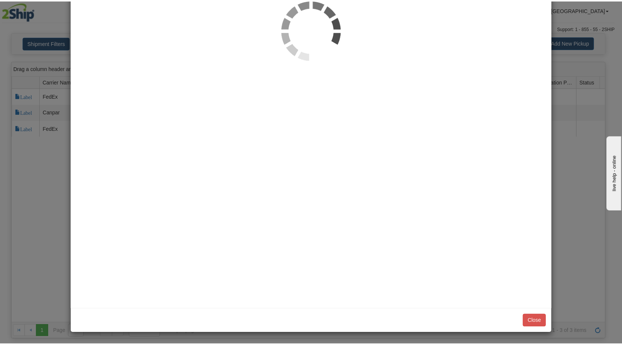
scroll to position [0, 0]
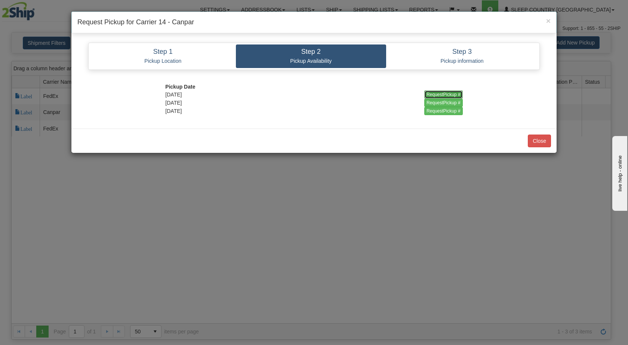
click at [454, 94] on input "RequestPickup #" at bounding box center [443, 94] width 38 height 8
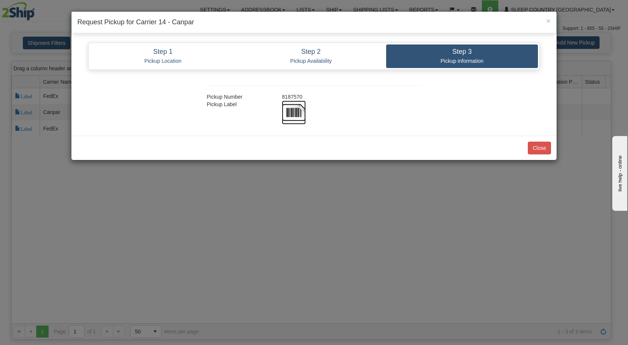
click at [294, 114] on img at bounding box center [294, 113] width 24 height 24
click at [529, 145] on button "Close" at bounding box center [539, 148] width 23 height 13
